Goal: Information Seeking & Learning: Learn about a topic

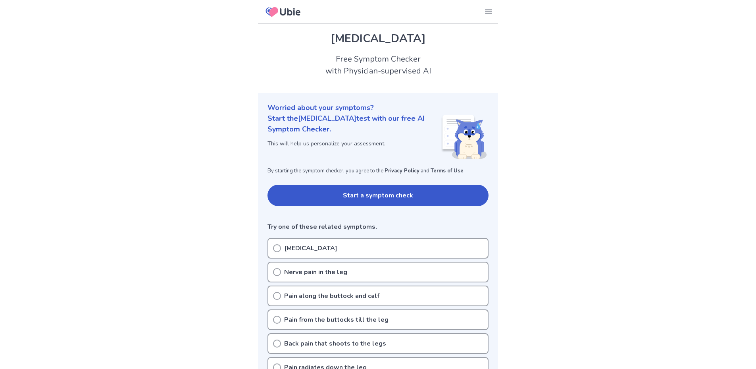
click at [362, 300] on p "Pain along the buttock and calf" at bounding box center [331, 296] width 95 height 10
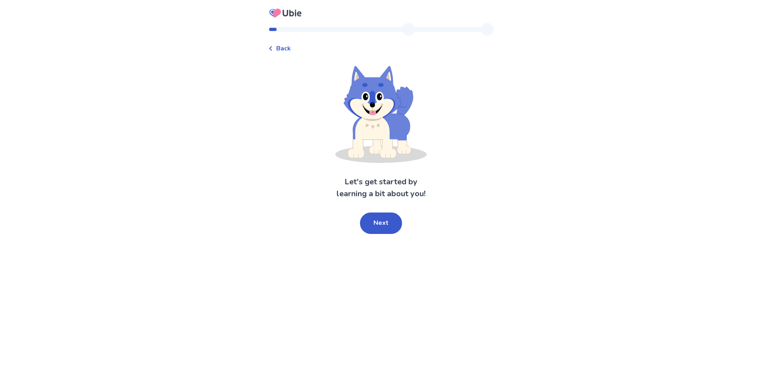
click at [385, 230] on button "Next" at bounding box center [381, 222] width 42 height 21
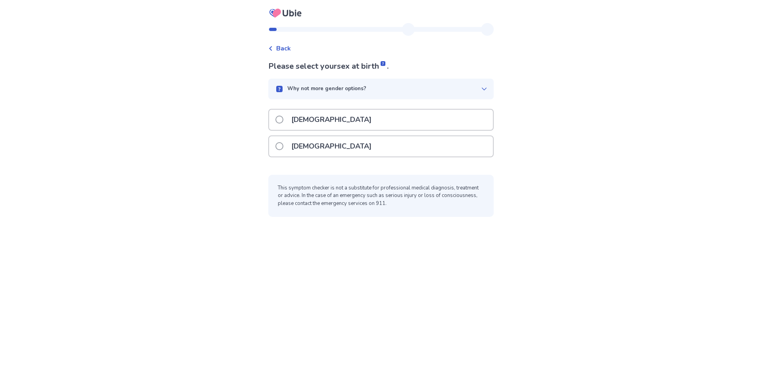
click at [306, 147] on p "Female" at bounding box center [332, 146] width 90 height 20
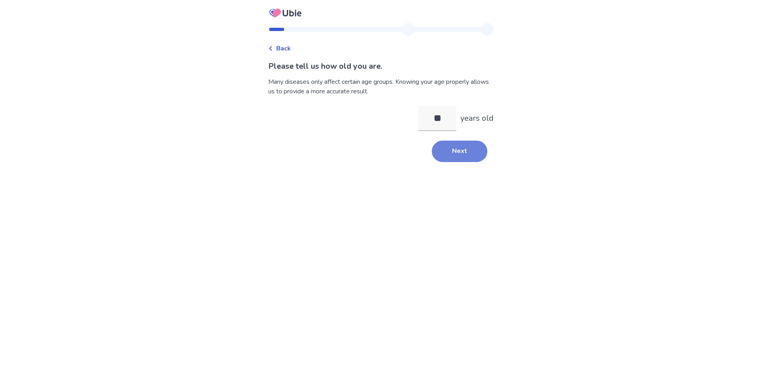
type input "**"
click at [448, 150] on button "Next" at bounding box center [460, 150] width 56 height 21
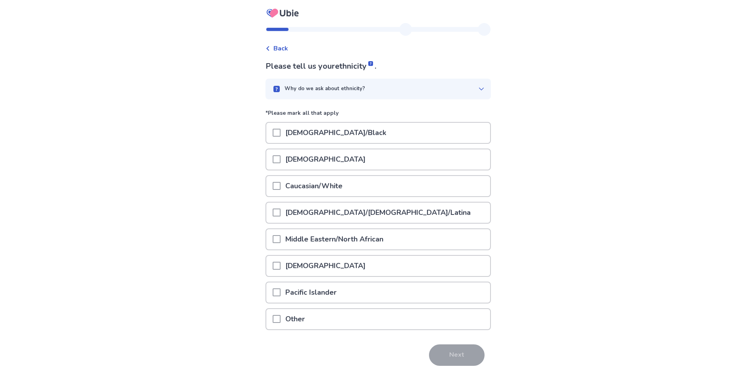
click at [317, 191] on p "Caucasian/White" at bounding box center [314, 186] width 67 height 20
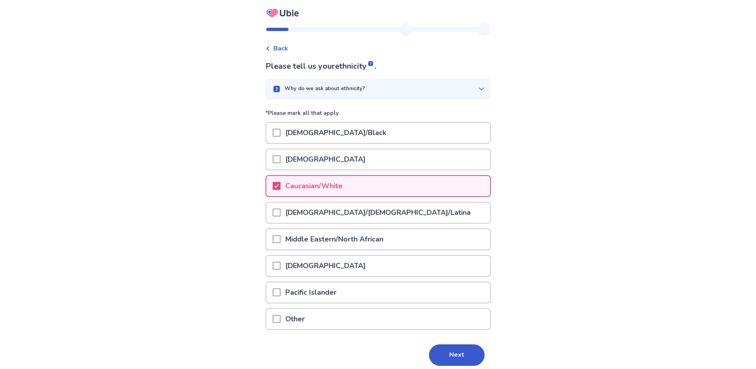
click at [434, 353] on button "Next" at bounding box center [457, 354] width 56 height 21
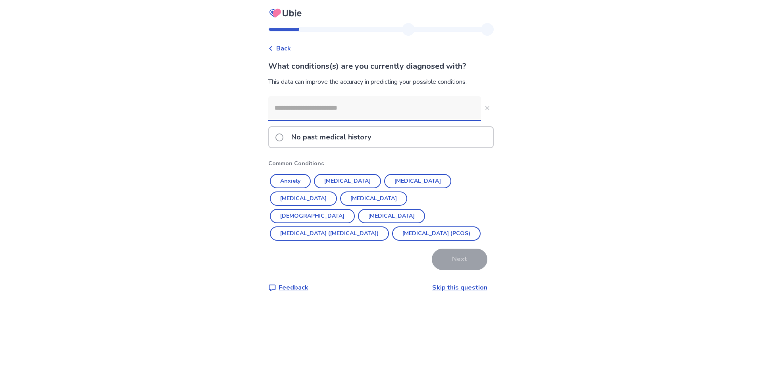
click at [372, 113] on input at bounding box center [374, 108] width 213 height 24
click at [365, 102] on input at bounding box center [374, 108] width 213 height 24
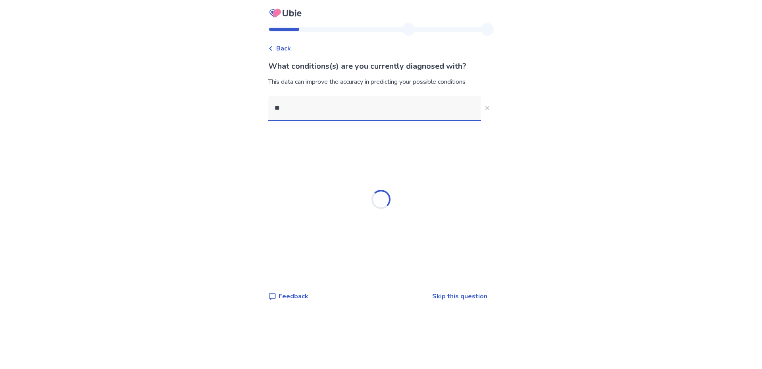
type input "***"
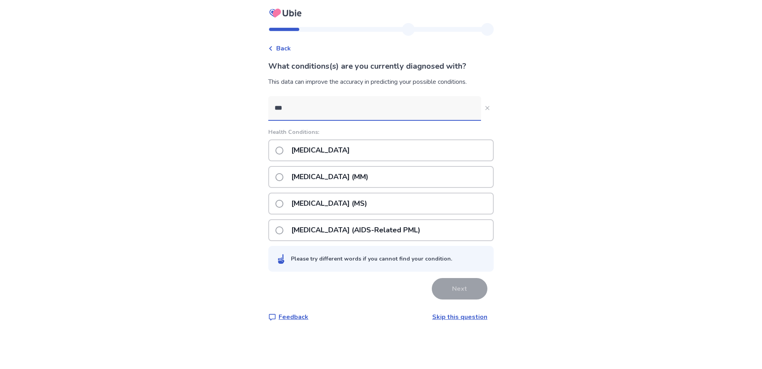
click at [351, 203] on p "Multiple sclerosis (MS)" at bounding box center [329, 203] width 85 height 20
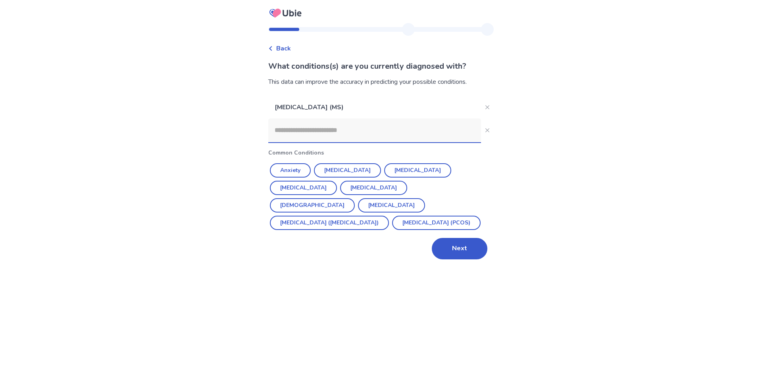
click at [289, 134] on input at bounding box center [374, 130] width 213 height 24
click at [464, 251] on button "Next" at bounding box center [460, 248] width 56 height 21
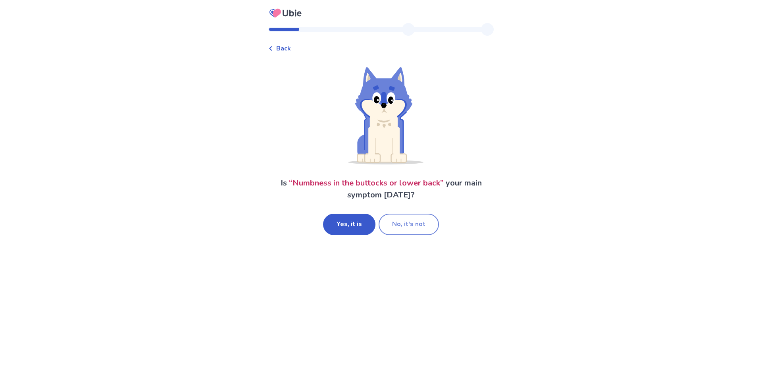
click at [398, 228] on button "No, it's not" at bounding box center [409, 224] width 60 height 21
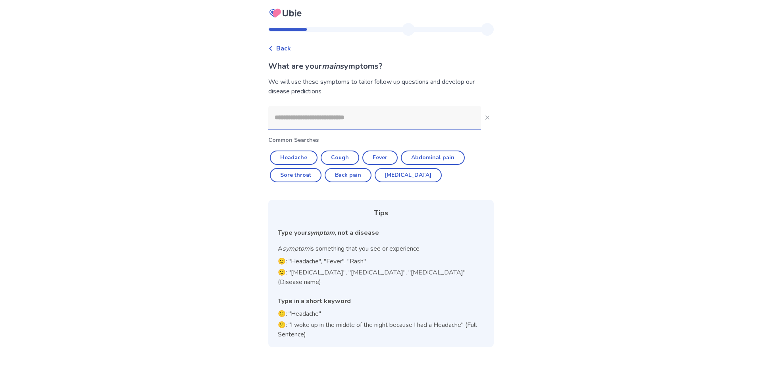
click at [282, 122] on input at bounding box center [374, 118] width 213 height 24
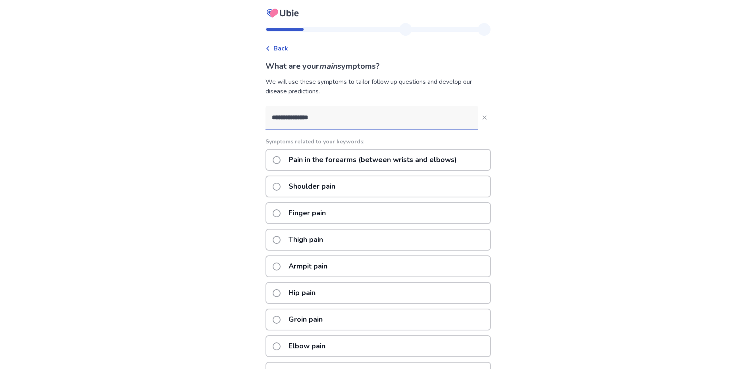
type input "**********"
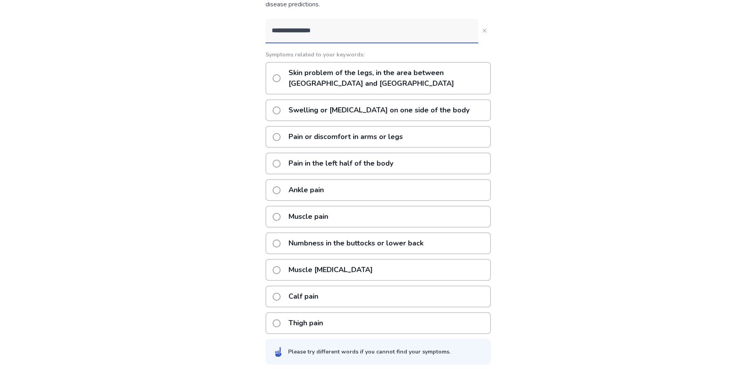
scroll to position [92, 0]
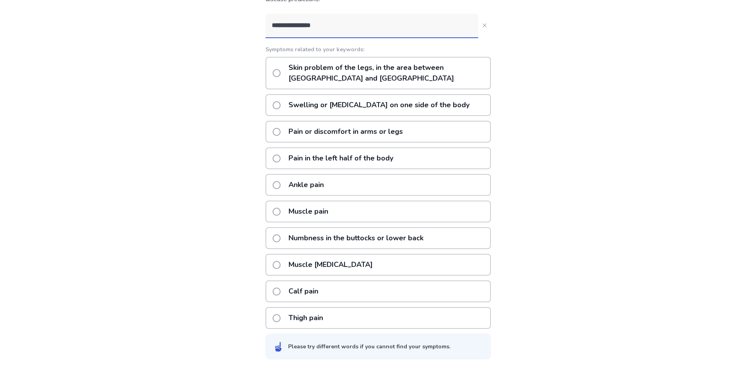
click at [291, 294] on p "Calf pain" at bounding box center [303, 291] width 39 height 20
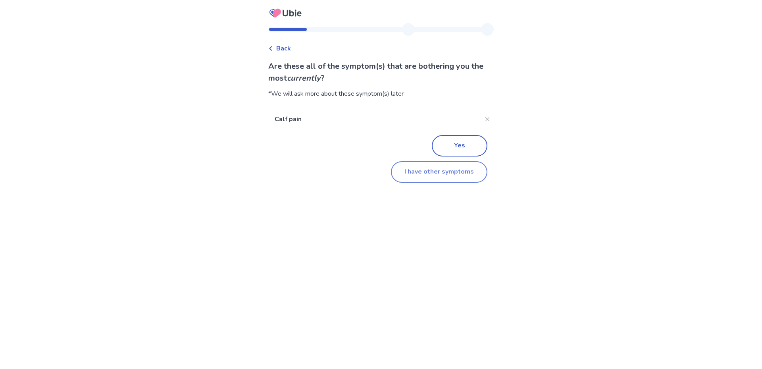
click at [428, 173] on button "I have other symptoms" at bounding box center [439, 171] width 96 height 21
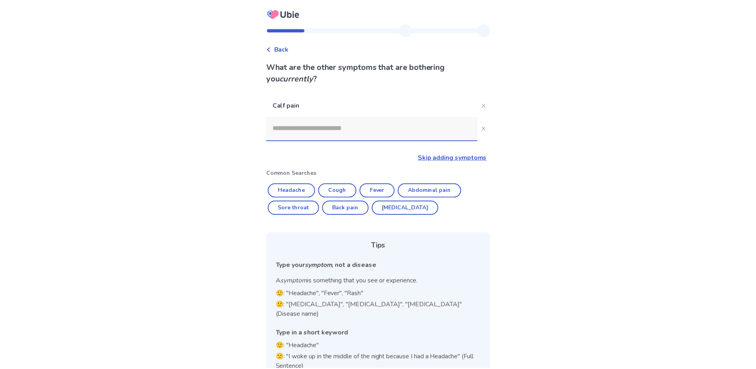
scroll to position [11, 0]
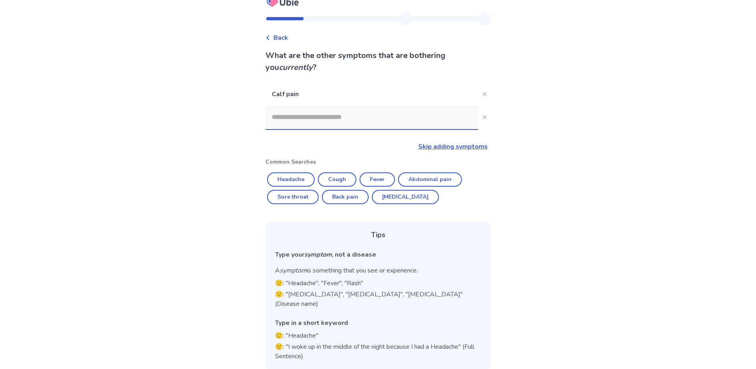
click at [294, 124] on input at bounding box center [372, 117] width 213 height 24
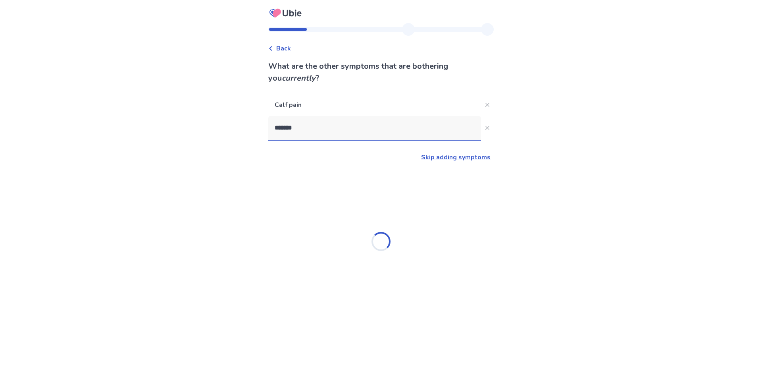
type input "********"
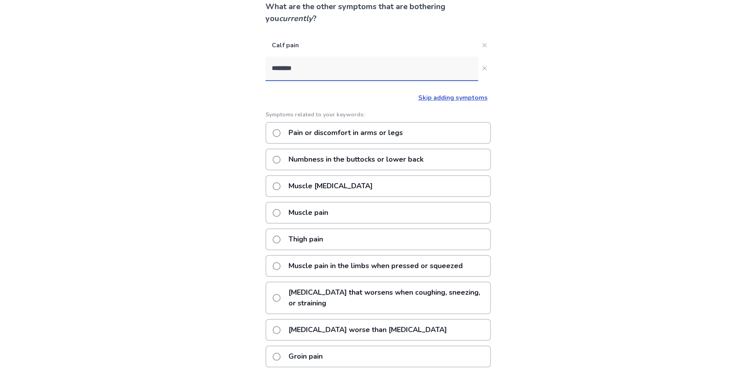
scroll to position [98, 0]
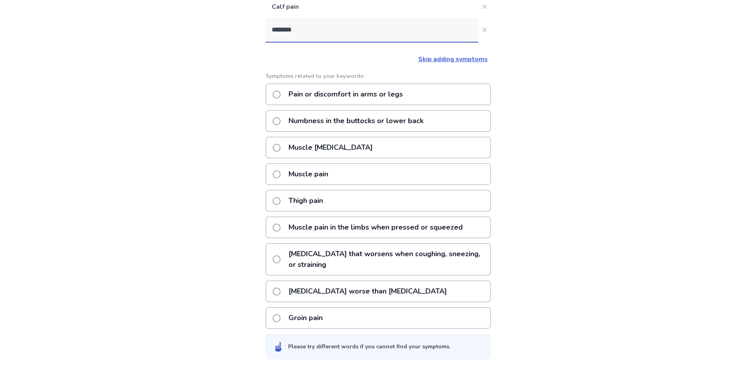
click at [310, 199] on p "Thigh pain" at bounding box center [306, 201] width 44 height 20
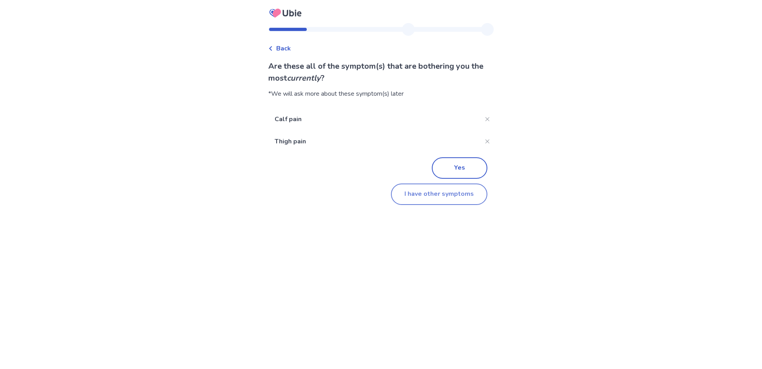
click at [442, 200] on button "I have other symptoms" at bounding box center [439, 193] width 96 height 21
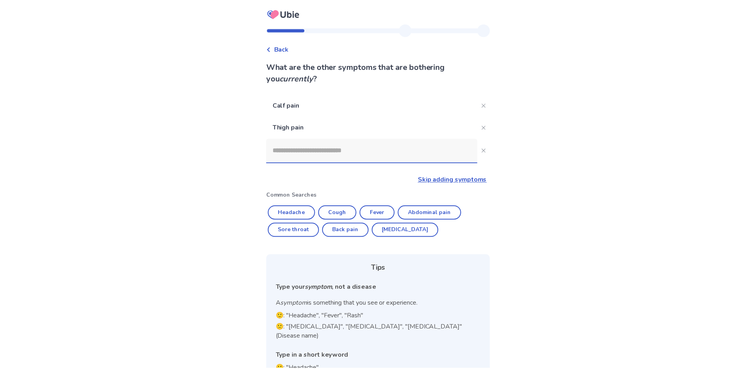
scroll to position [33, 0]
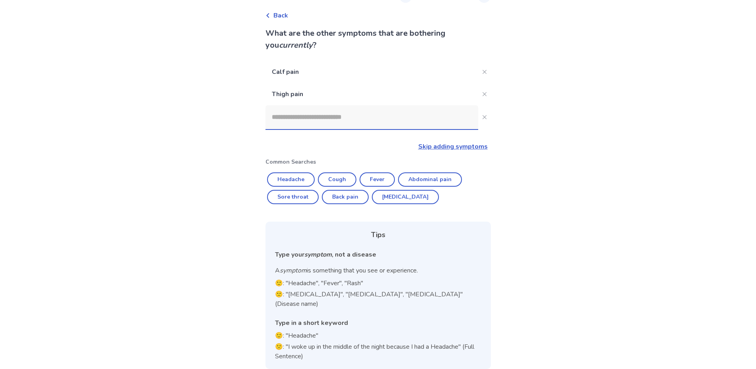
click at [273, 117] on input at bounding box center [372, 117] width 213 height 24
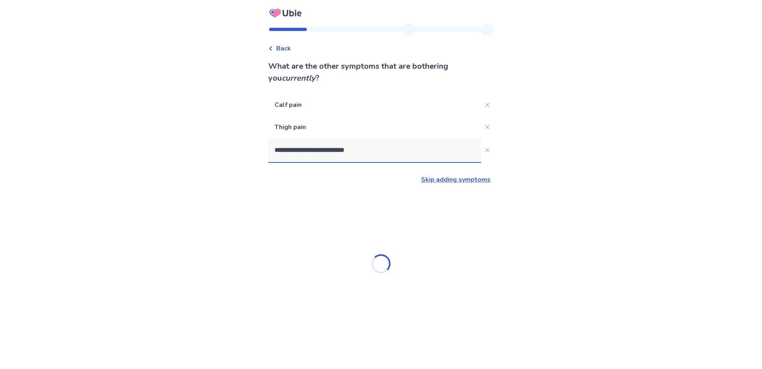
type input "**********"
